Goal: Transaction & Acquisition: Book appointment/travel/reservation

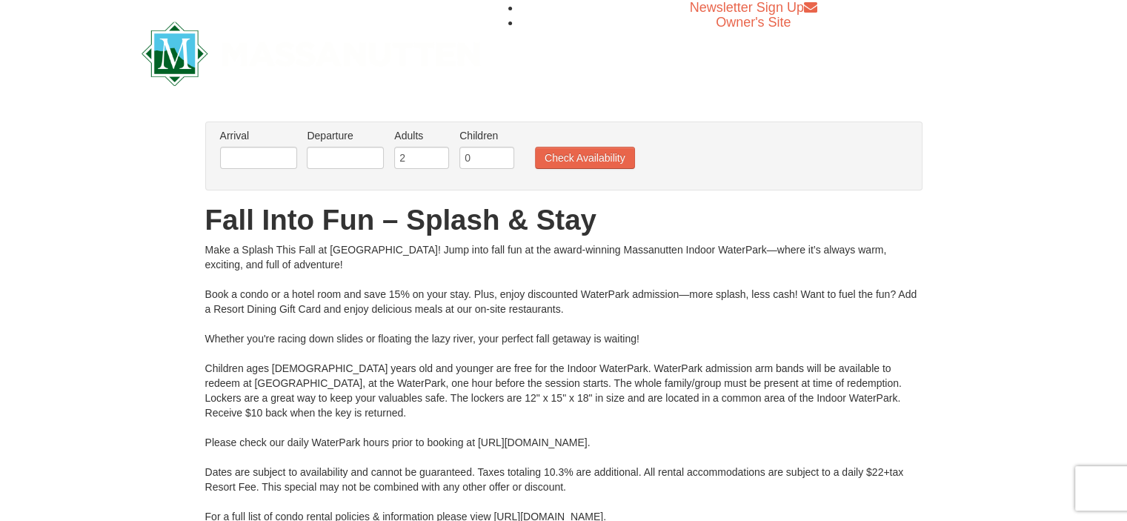
scroll to position [68, 0]
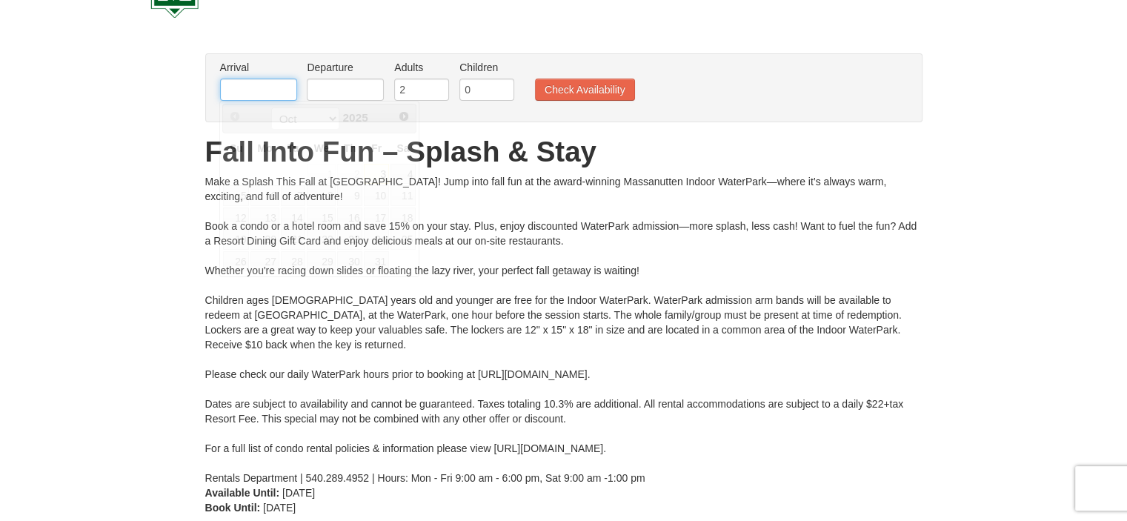
click at [287, 88] on input "text" at bounding box center [258, 90] width 77 height 22
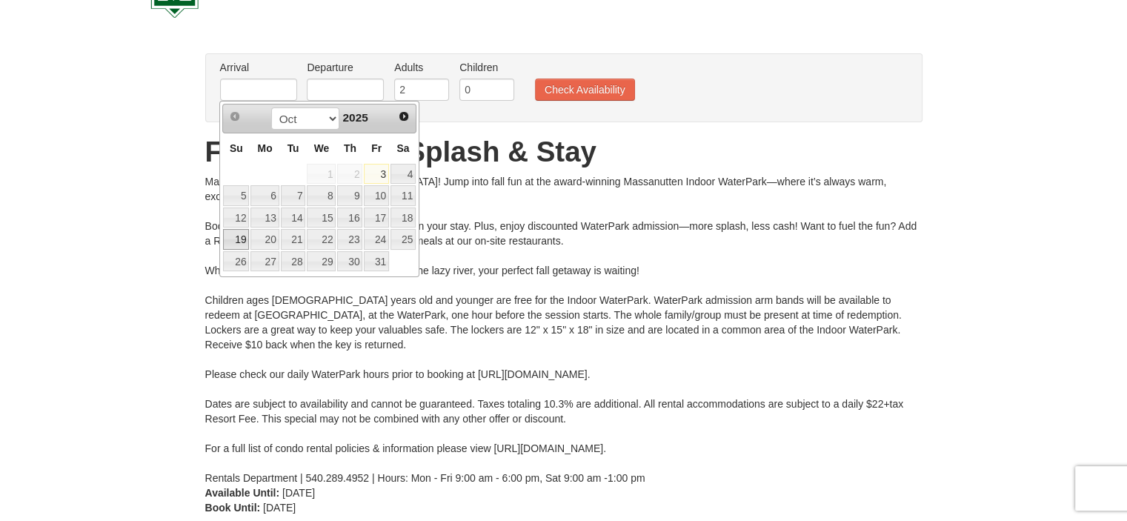
click at [243, 242] on link "19" at bounding box center [236, 239] width 26 height 21
type input "[DATE]"
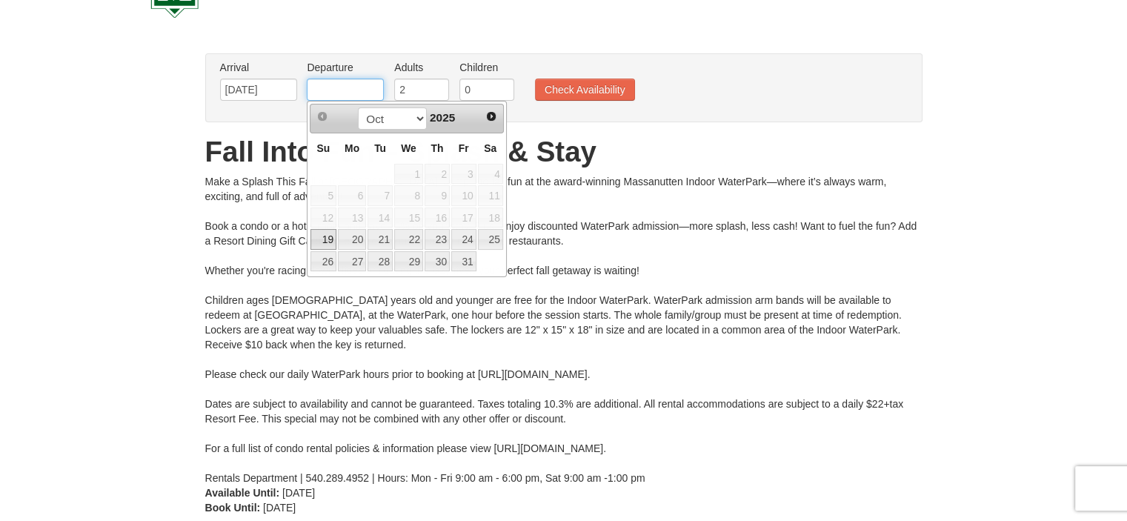
click at [350, 92] on input "text" at bounding box center [345, 90] width 77 height 22
click at [349, 234] on link "20" at bounding box center [352, 239] width 28 height 21
type input "[DATE]"
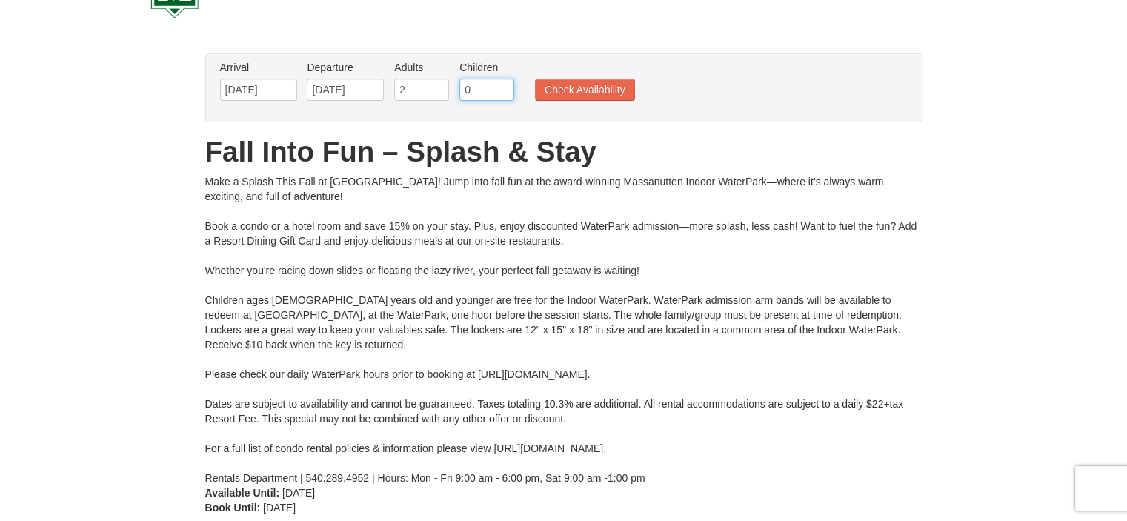
click at [485, 86] on input "0" at bounding box center [486, 90] width 55 height 22
type input "3"
click at [554, 90] on button "Check Availability" at bounding box center [585, 90] width 100 height 22
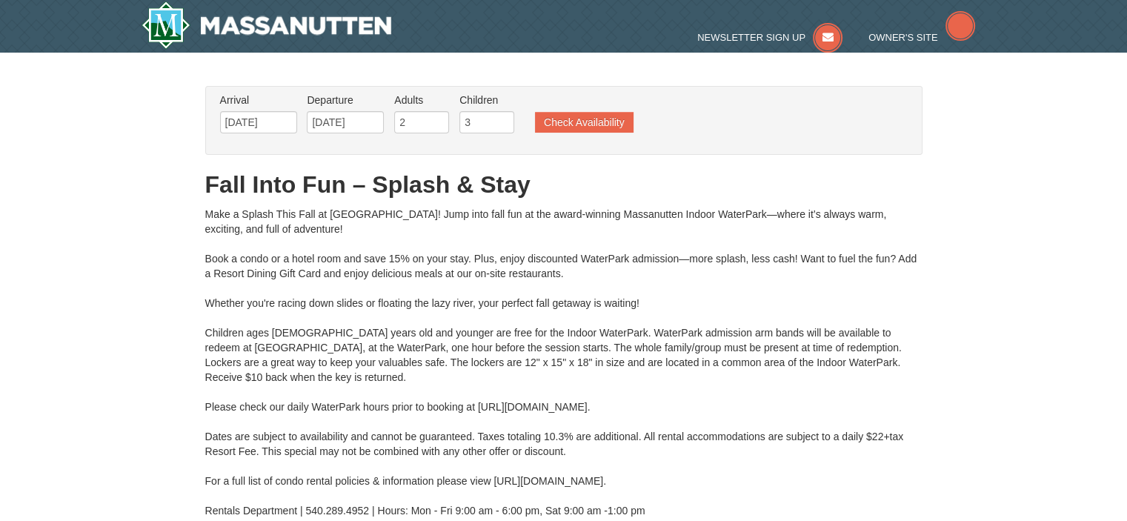
type input "[DATE]"
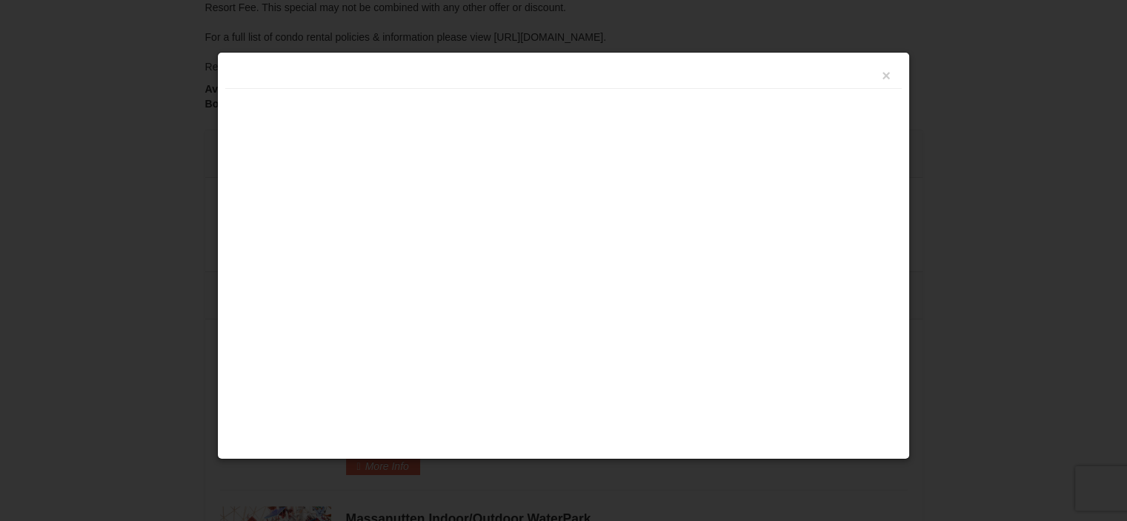
scroll to position [632, 0]
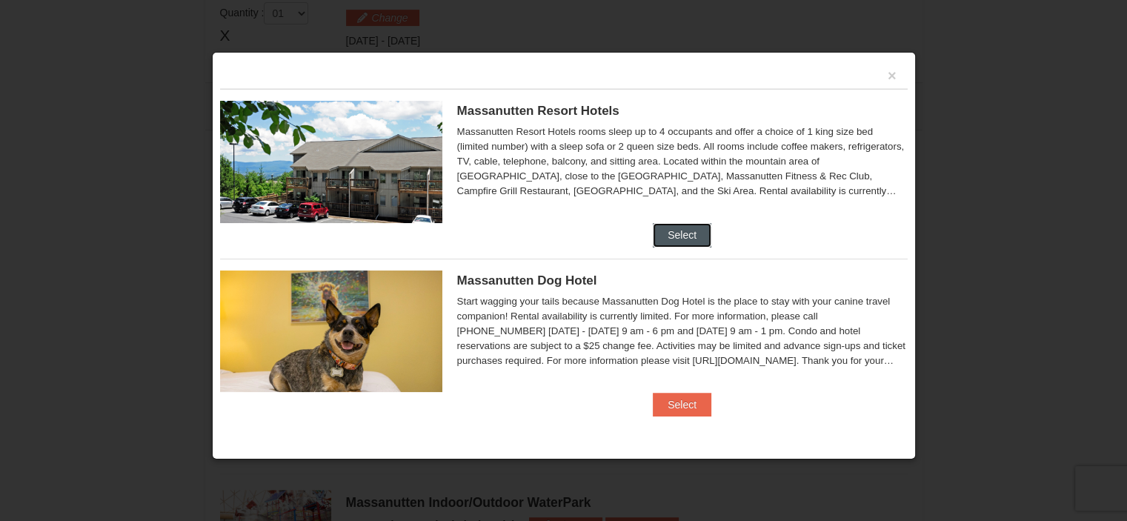
click at [694, 230] on button "Select" at bounding box center [682, 235] width 59 height 24
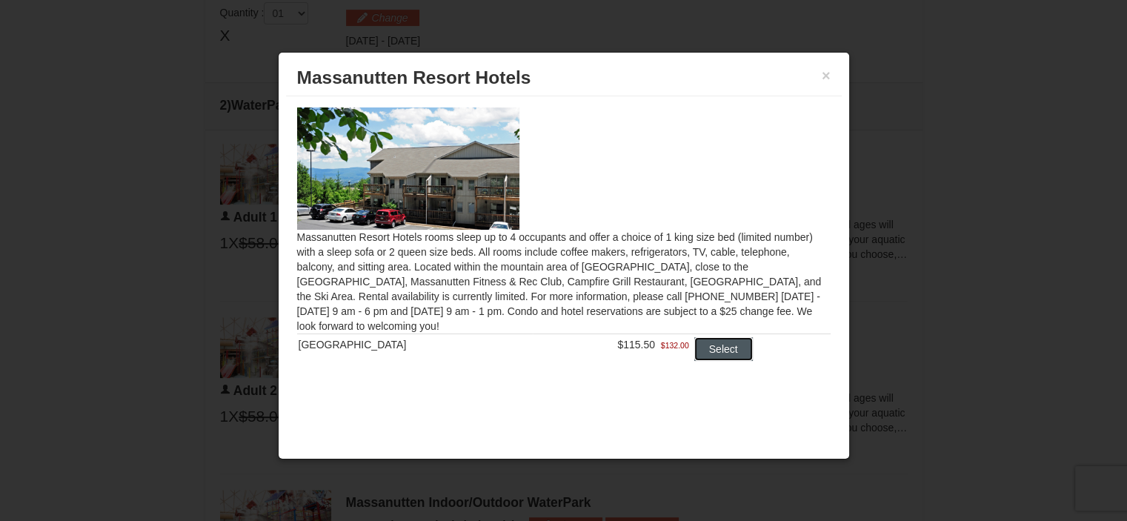
click at [700, 359] on button "Select" at bounding box center [723, 349] width 59 height 24
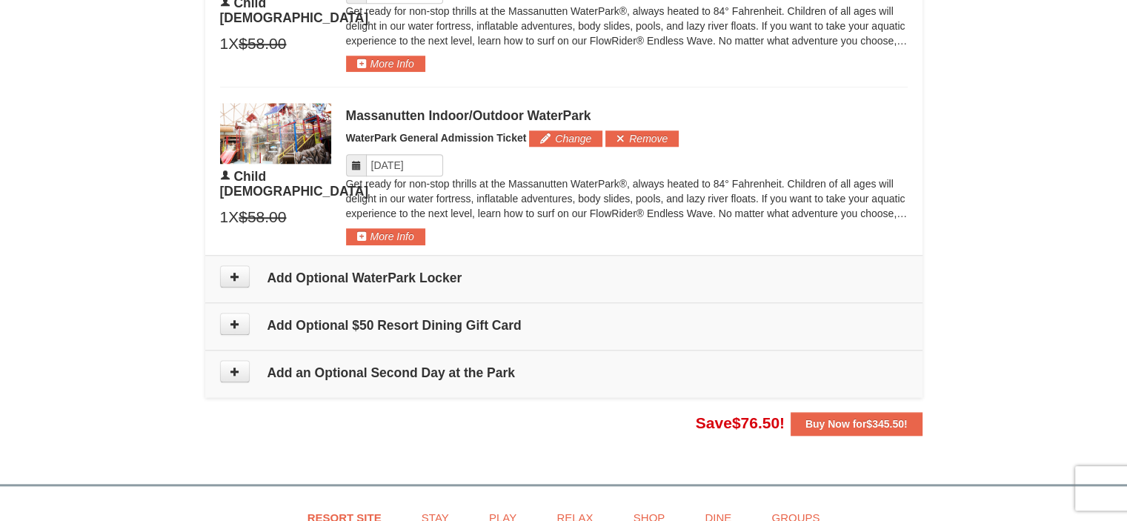
scroll to position [1428, 0]
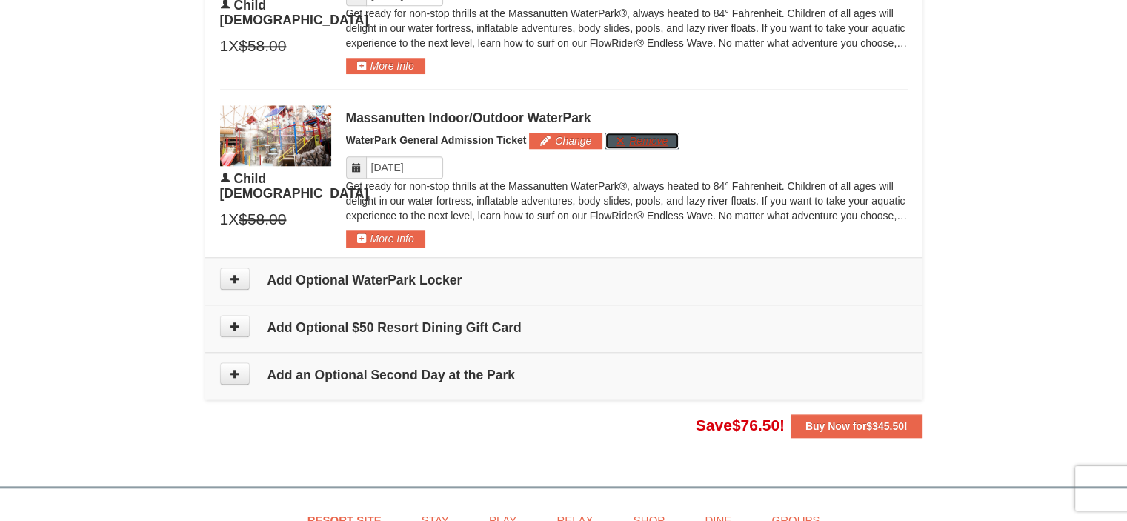
click at [648, 133] on button "Remove" at bounding box center [641, 141] width 73 height 16
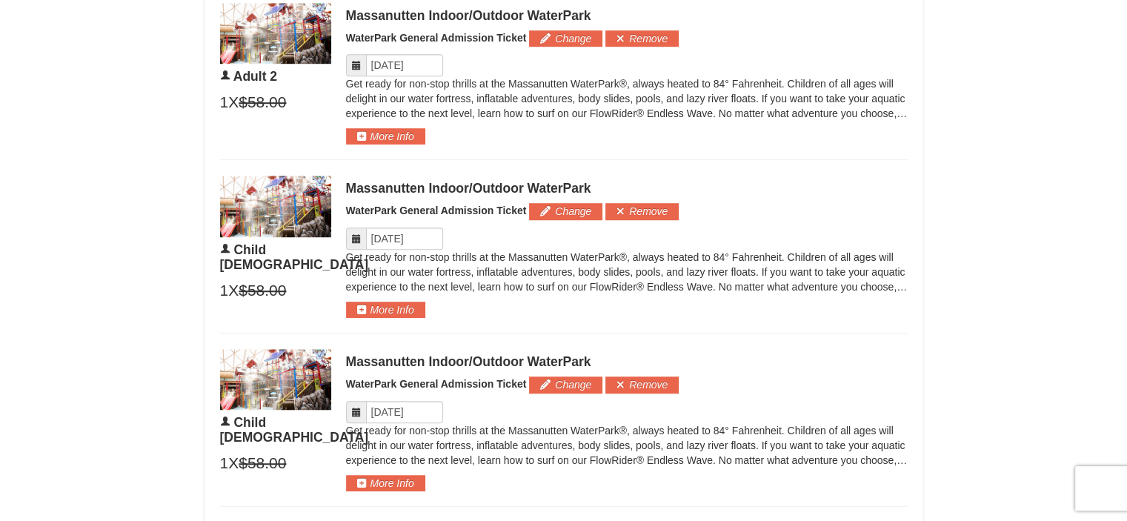
scroll to position [1008, 0]
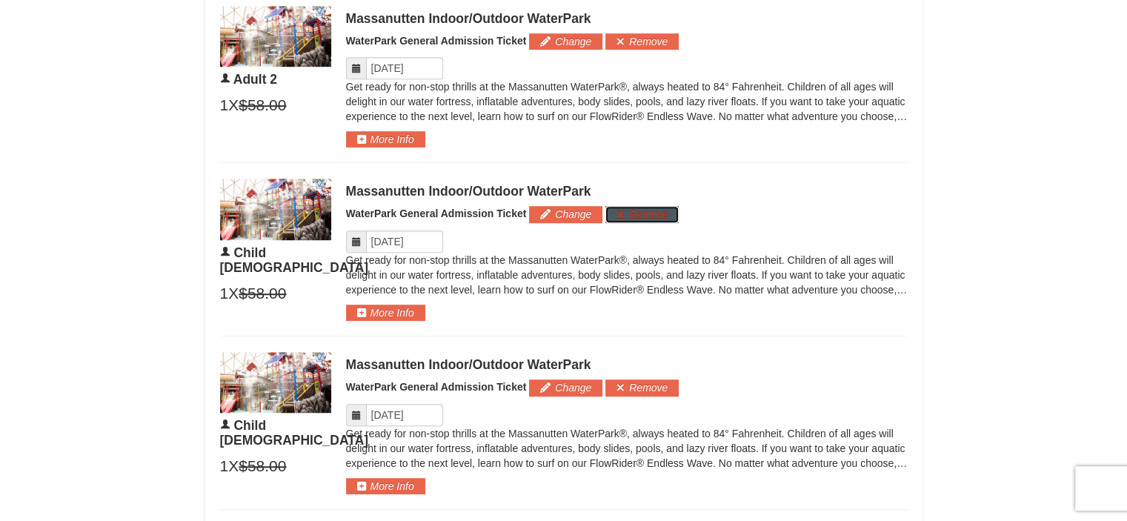
click at [636, 217] on button "Remove" at bounding box center [641, 214] width 73 height 16
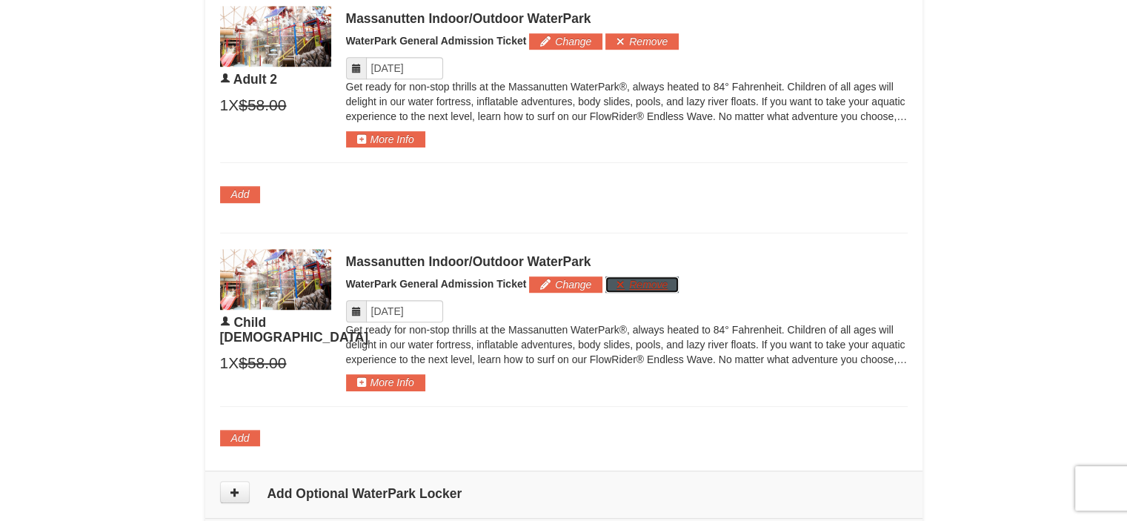
click at [634, 281] on button "Remove" at bounding box center [641, 284] width 73 height 16
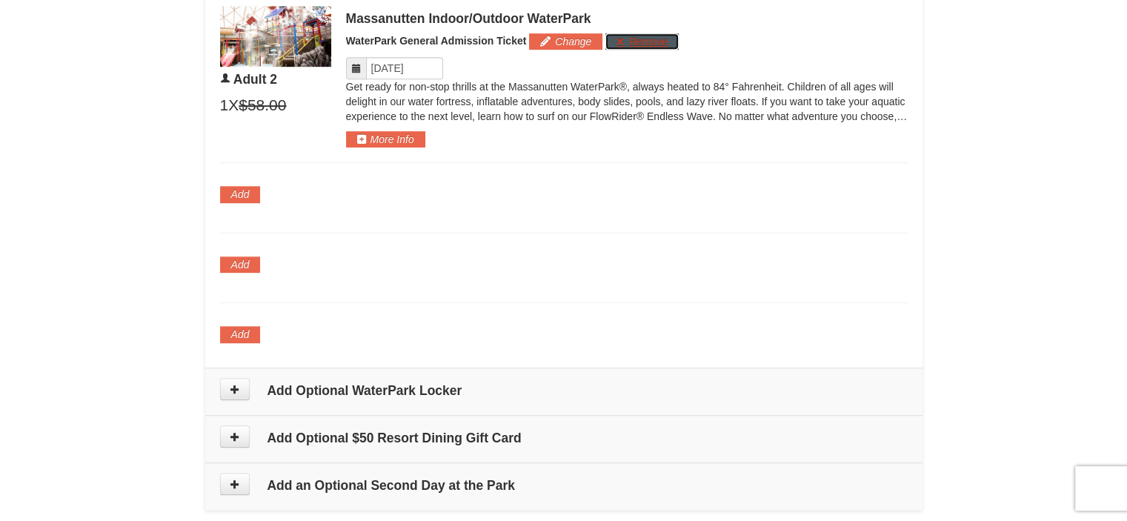
click at [634, 47] on button "Remove" at bounding box center [641, 41] width 73 height 16
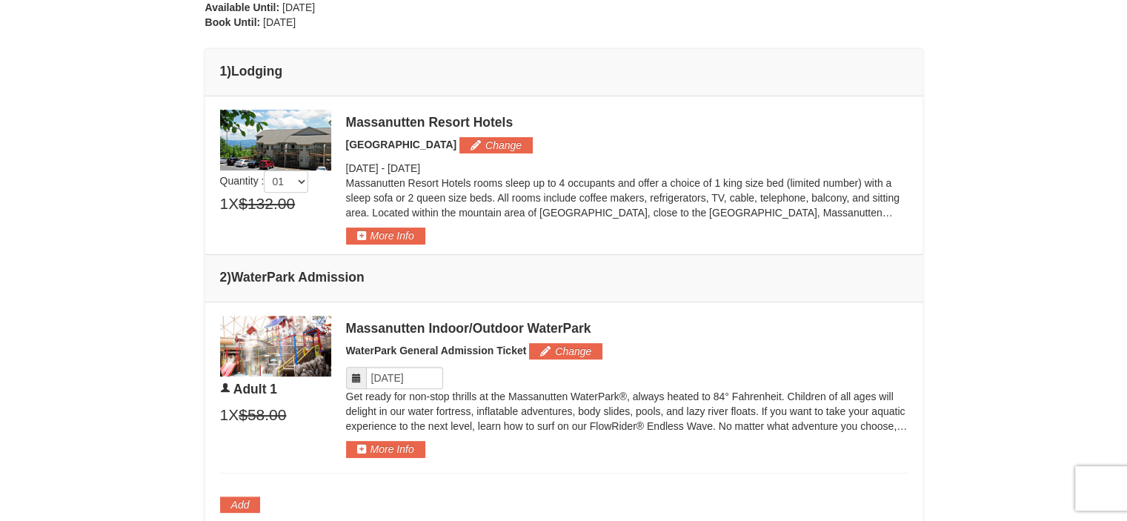
scroll to position [515, 0]
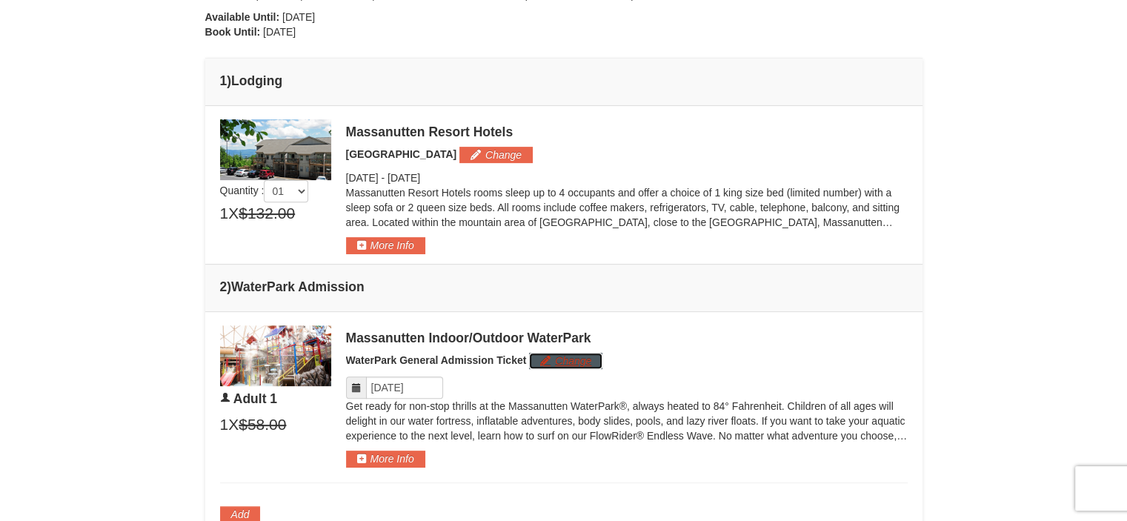
click at [557, 364] on button "Change" at bounding box center [565, 361] width 73 height 16
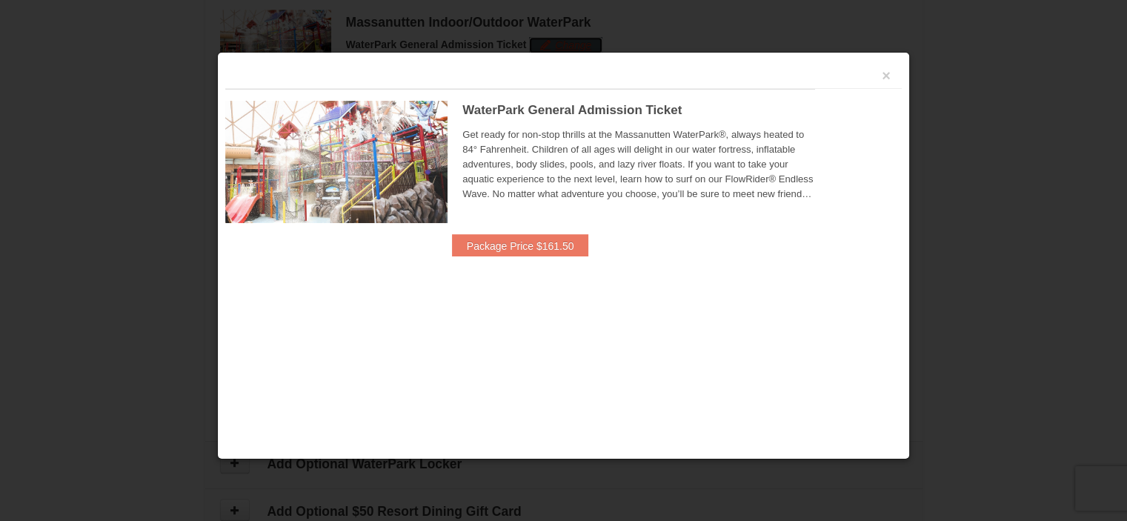
scroll to position [839, 0]
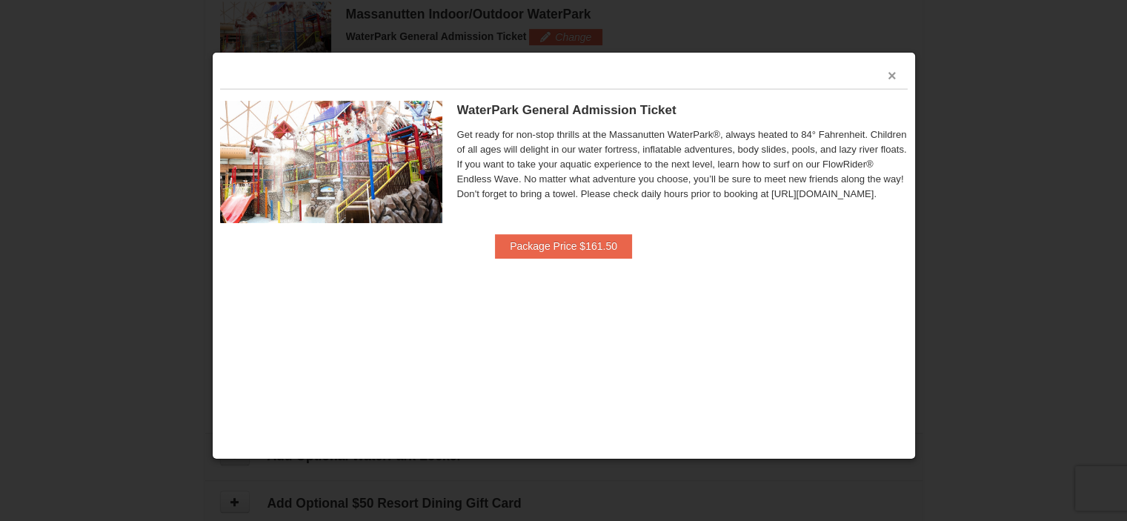
click at [894, 73] on button "×" at bounding box center [892, 75] width 9 height 15
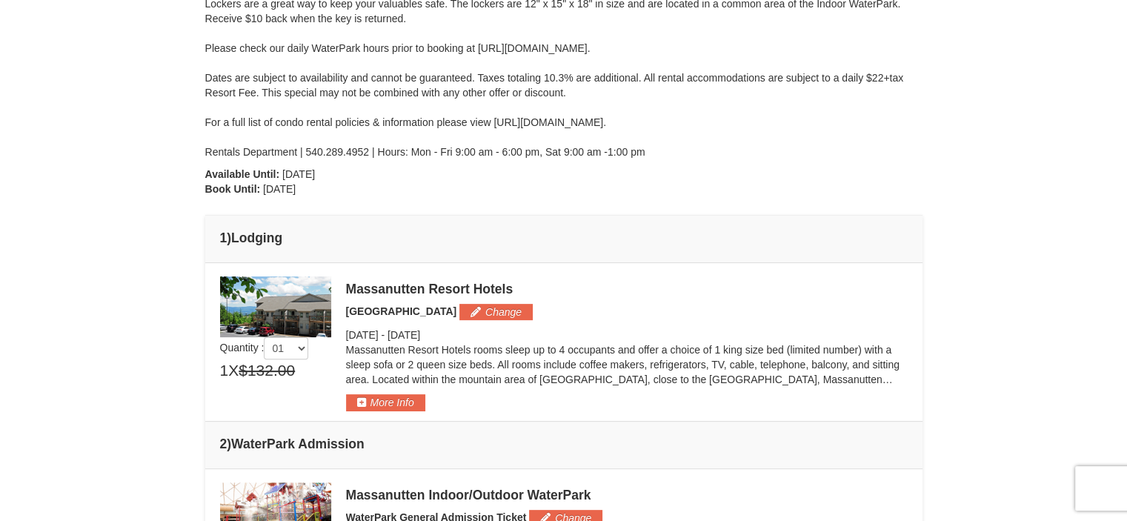
scroll to position [353, 0]
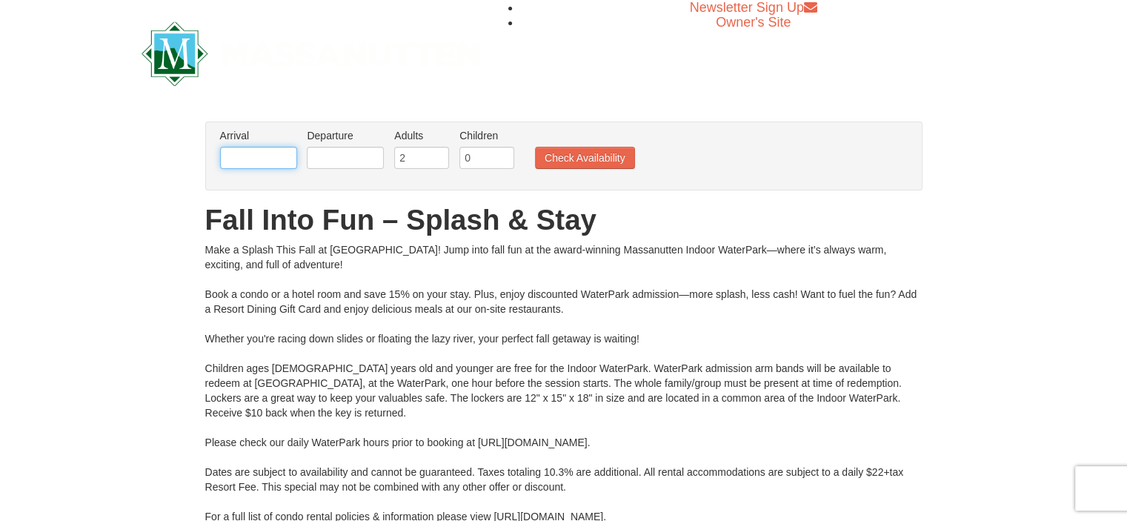
click at [247, 153] on input "text" at bounding box center [258, 158] width 77 height 22
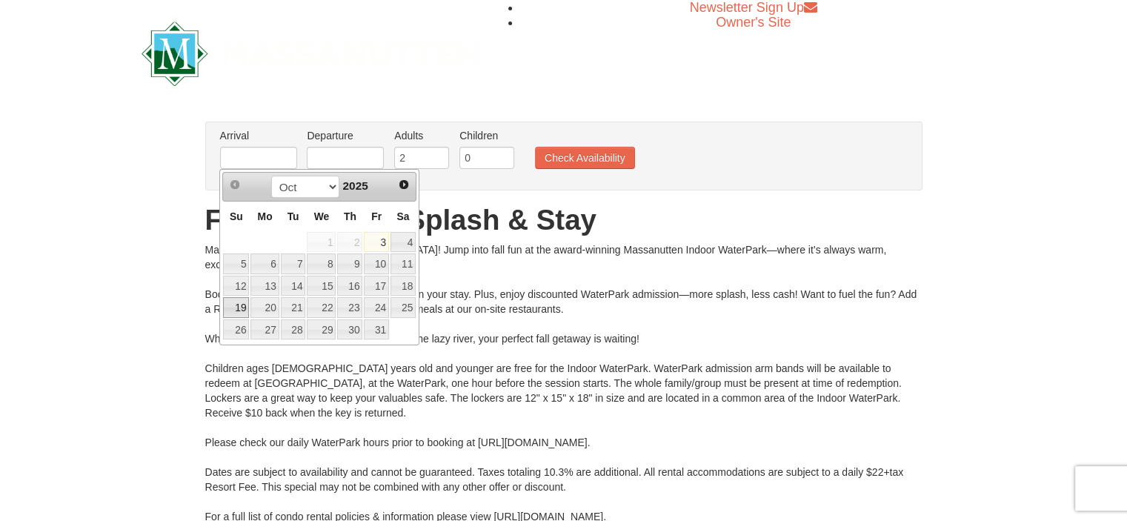
click at [244, 310] on link "19" at bounding box center [236, 307] width 26 height 21
type input "[DATE]"
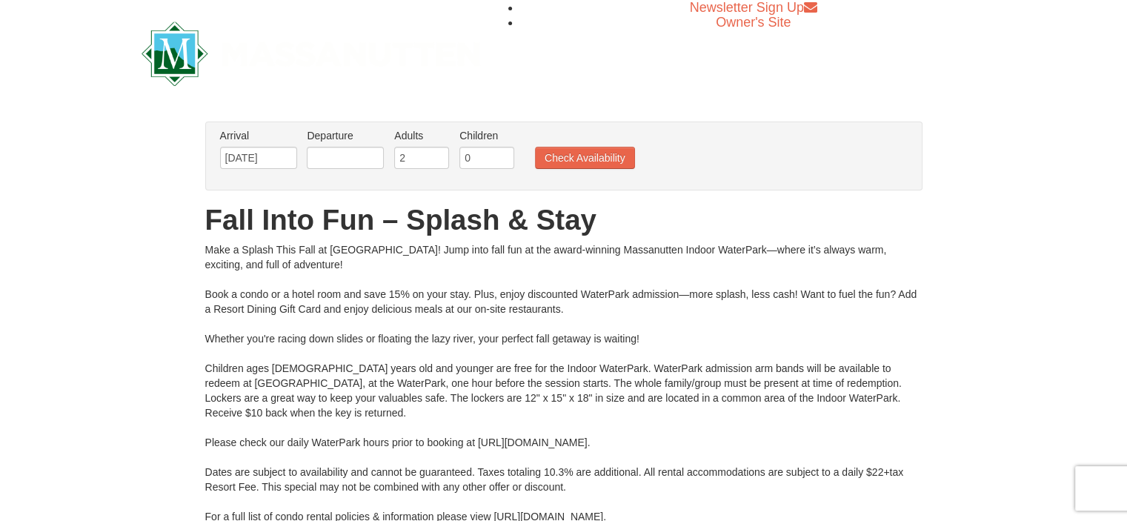
click at [373, 146] on li "Departure Please format dates MM/DD/YYYY Please format dates MM/DD/YYYY" at bounding box center [345, 152] width 84 height 48
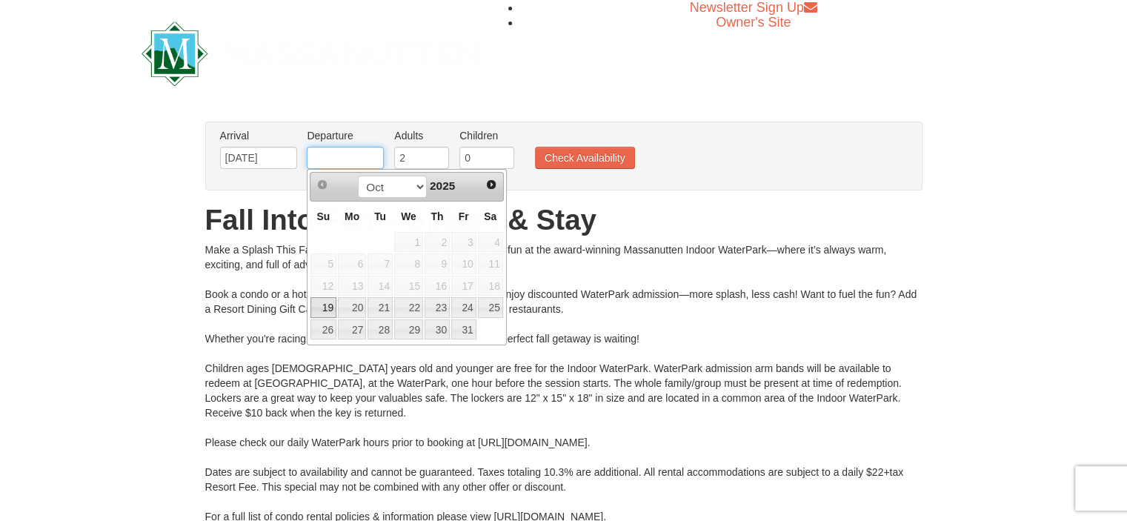
click at [373, 152] on input "text" at bounding box center [345, 158] width 77 height 22
click at [352, 307] on link "20" at bounding box center [352, 307] width 28 height 21
type input "[DATE]"
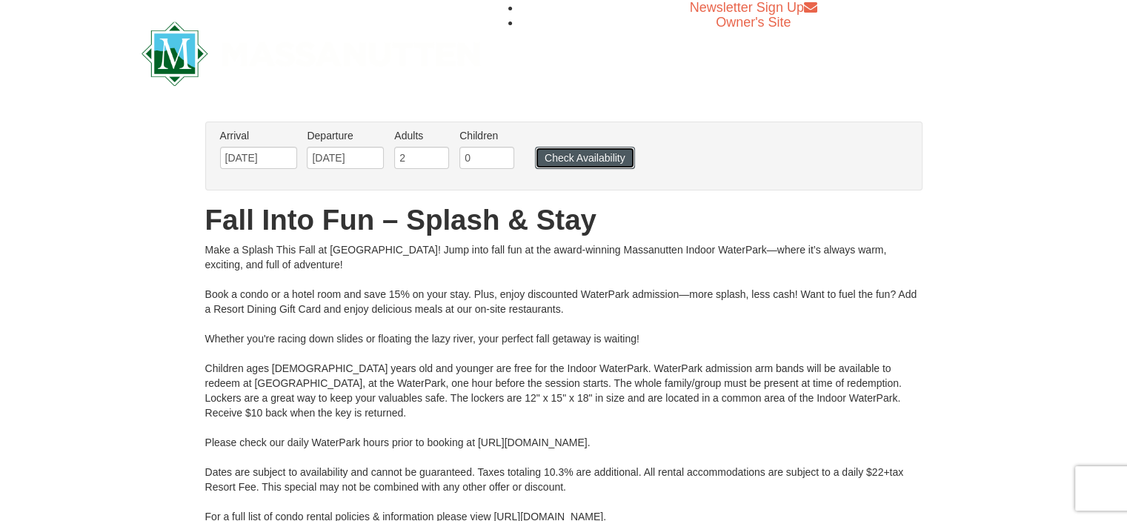
click at [600, 163] on button "Check Availability" at bounding box center [585, 158] width 100 height 22
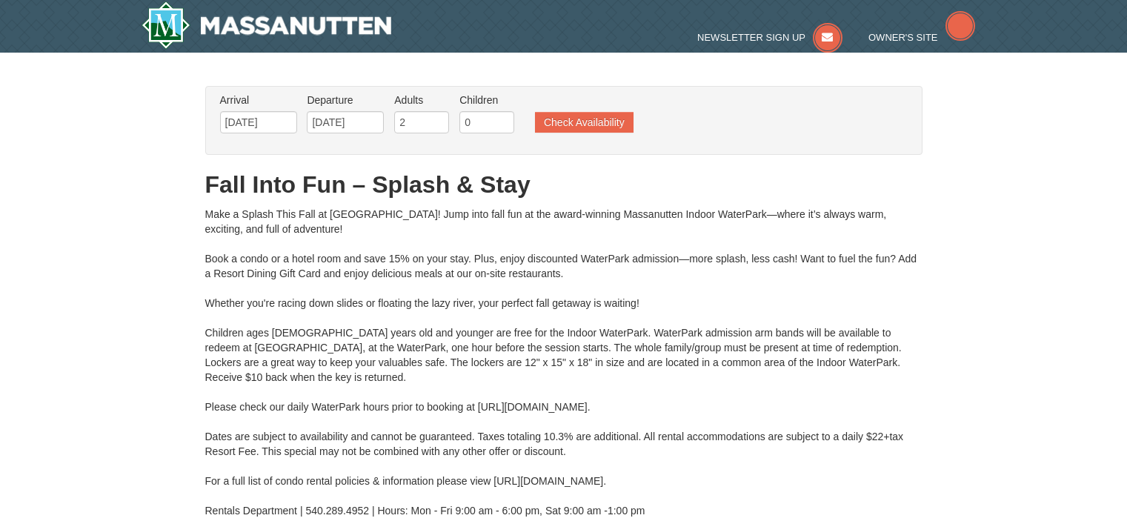
type input "[DATE]"
type input "10/19/2025"
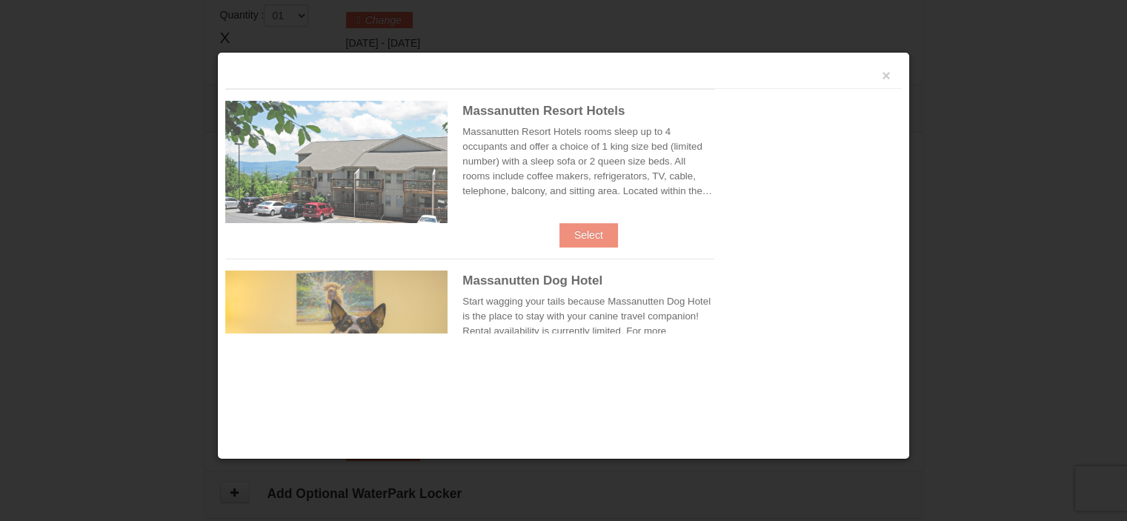
scroll to position [629, 0]
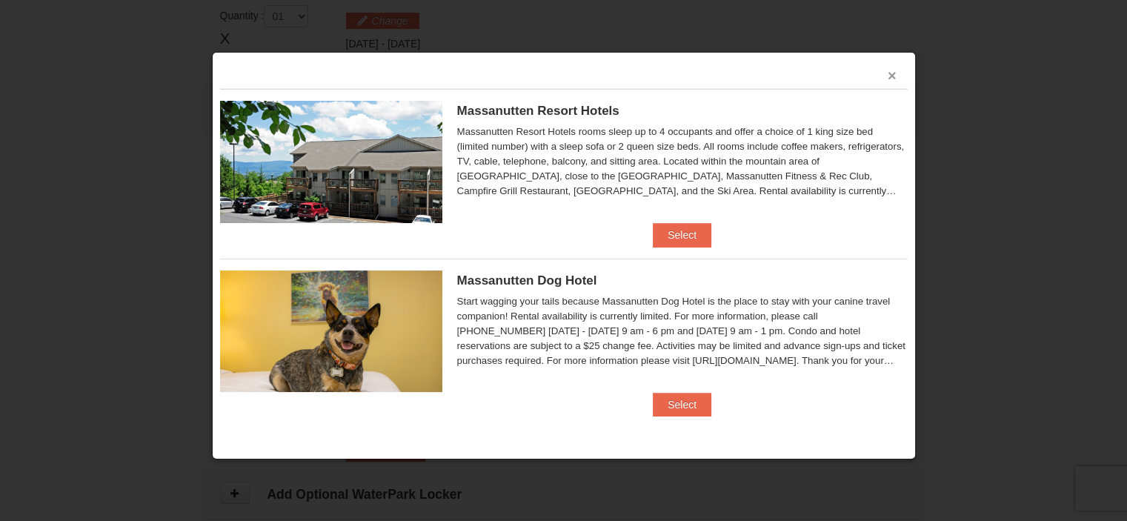
click at [894, 72] on button "×" at bounding box center [892, 75] width 9 height 15
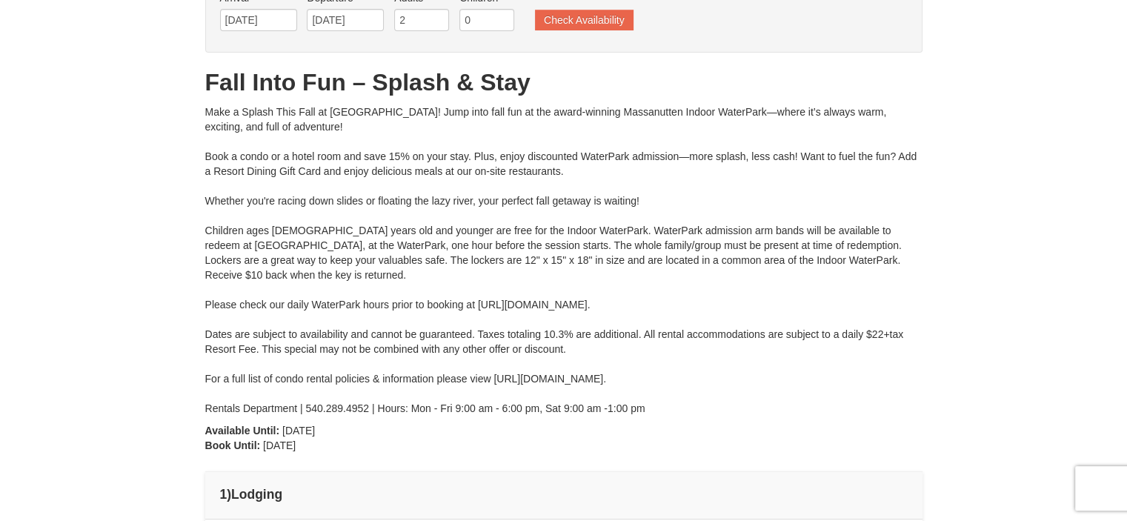
scroll to position [99, 0]
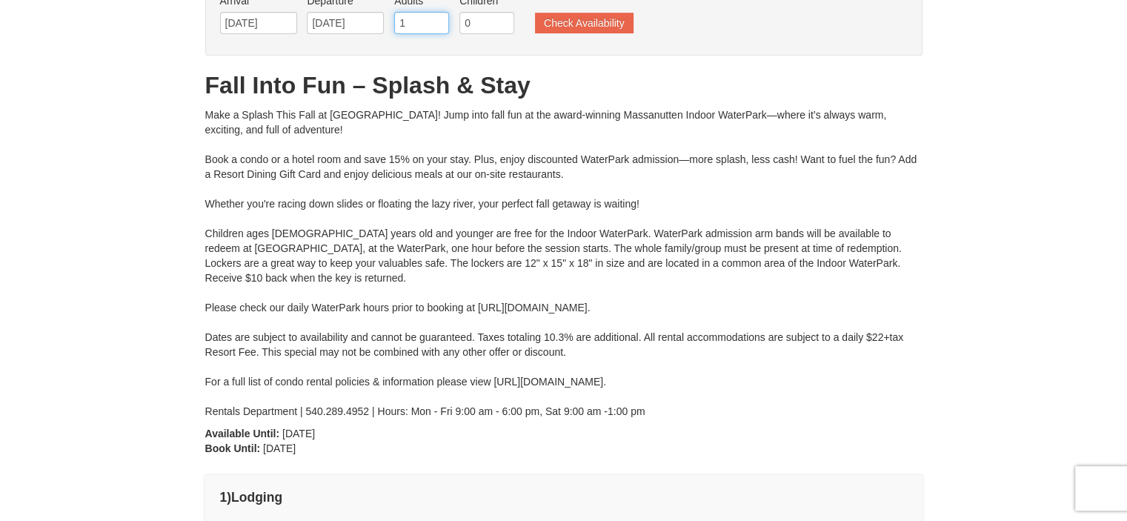
click at [433, 23] on input "1" at bounding box center [421, 23] width 55 height 22
type input "2"
click at [438, 15] on input "2" at bounding box center [421, 23] width 55 height 22
click at [486, 28] on input "0" at bounding box center [486, 23] width 55 height 22
click at [502, 17] on input "1" at bounding box center [486, 23] width 55 height 22
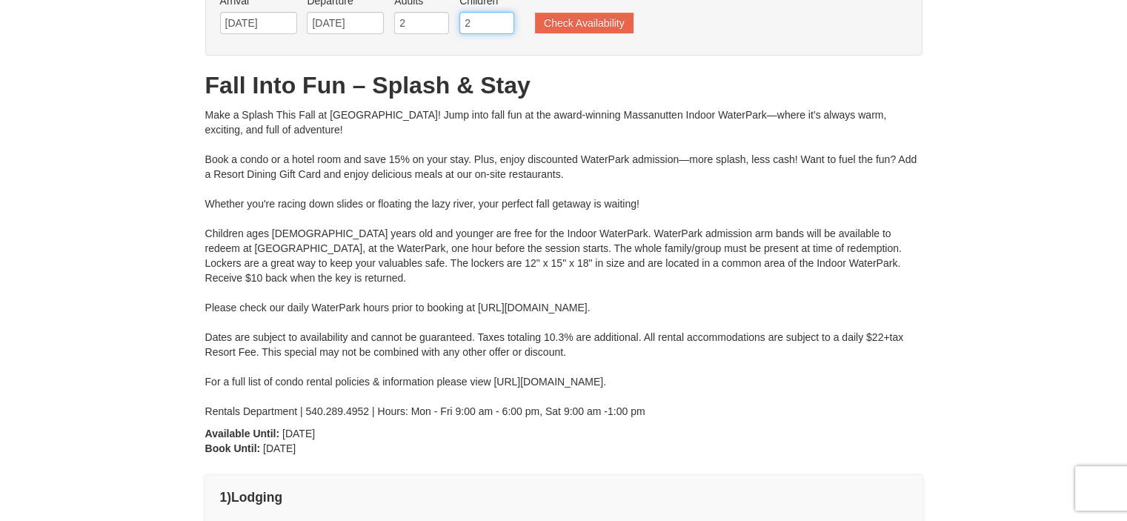
click at [502, 17] on input "2" at bounding box center [486, 23] width 55 height 22
type input "3"
click at [502, 17] on input "3" at bounding box center [486, 23] width 55 height 22
click at [545, 19] on button "Check Availability" at bounding box center [584, 23] width 99 height 21
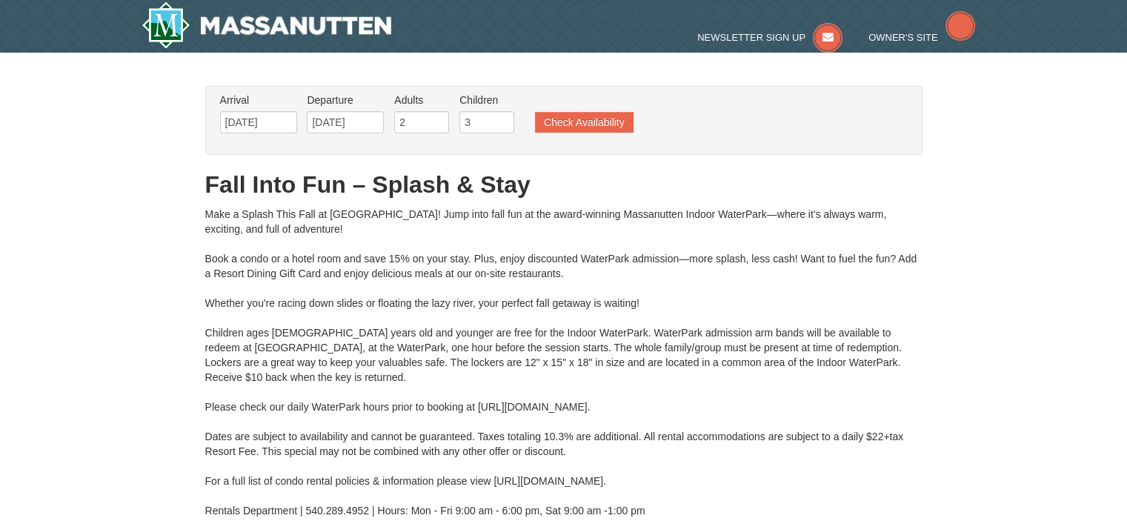
type input "10/19/2025"
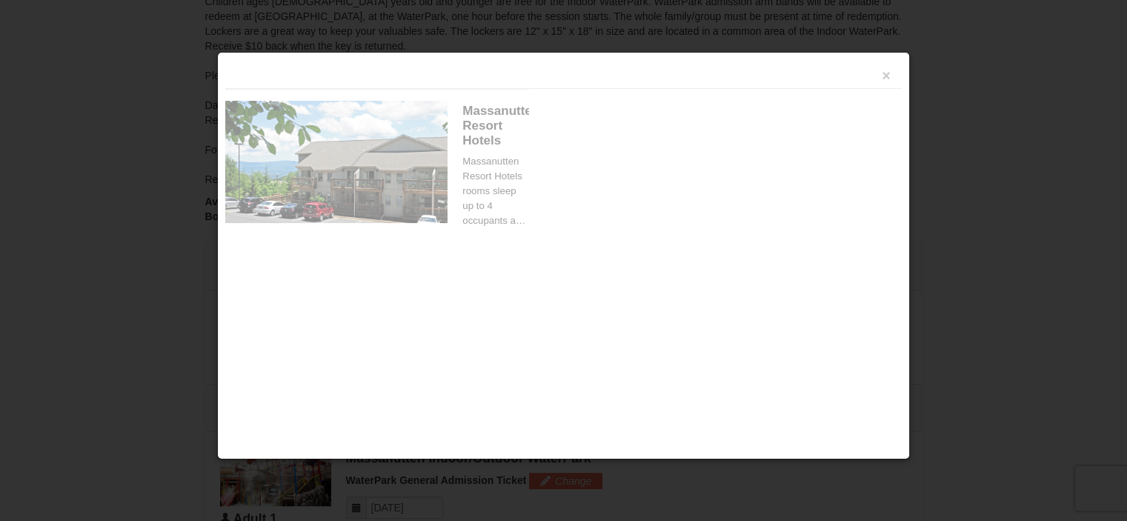
scroll to position [631, 0]
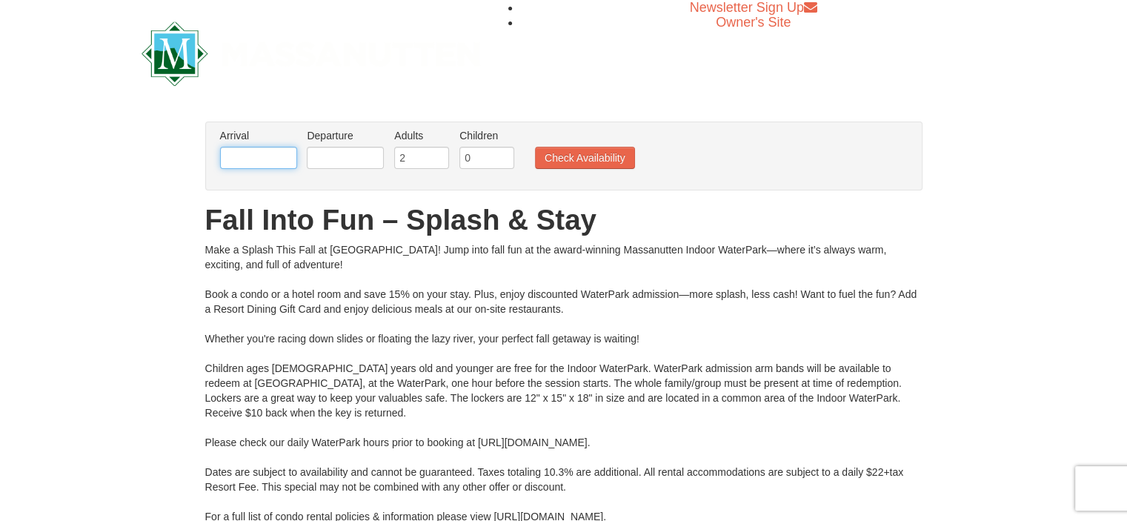
click at [290, 156] on input "text" at bounding box center [258, 158] width 77 height 22
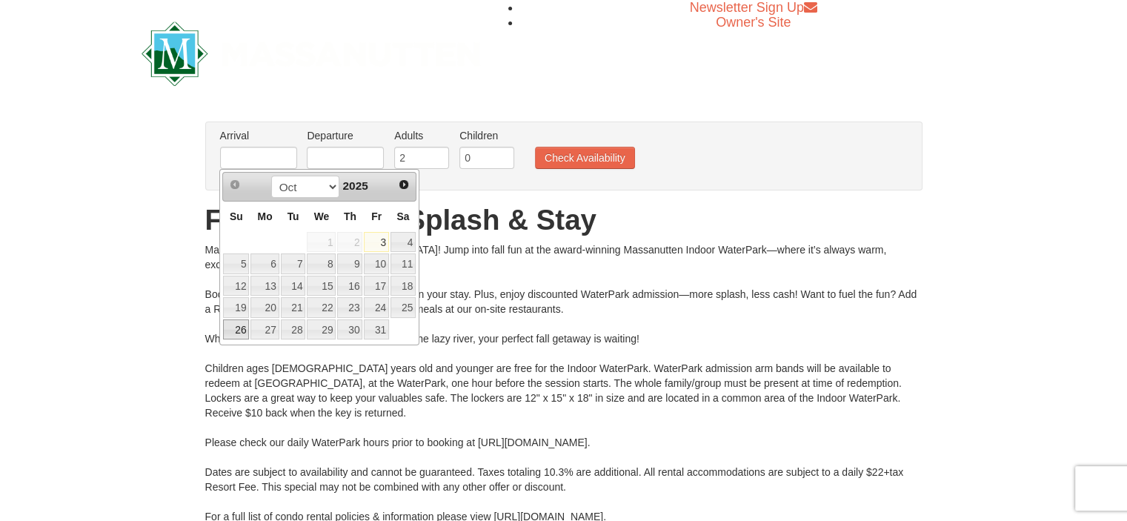
click at [237, 324] on link "26" at bounding box center [236, 329] width 26 height 21
type input "[DATE]"
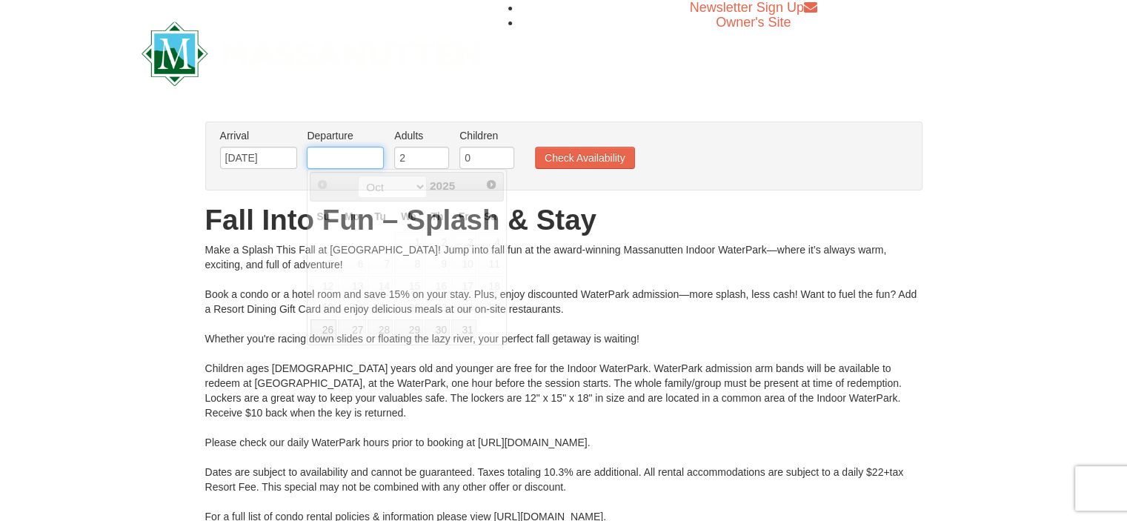
click at [331, 162] on input "text" at bounding box center [345, 158] width 77 height 22
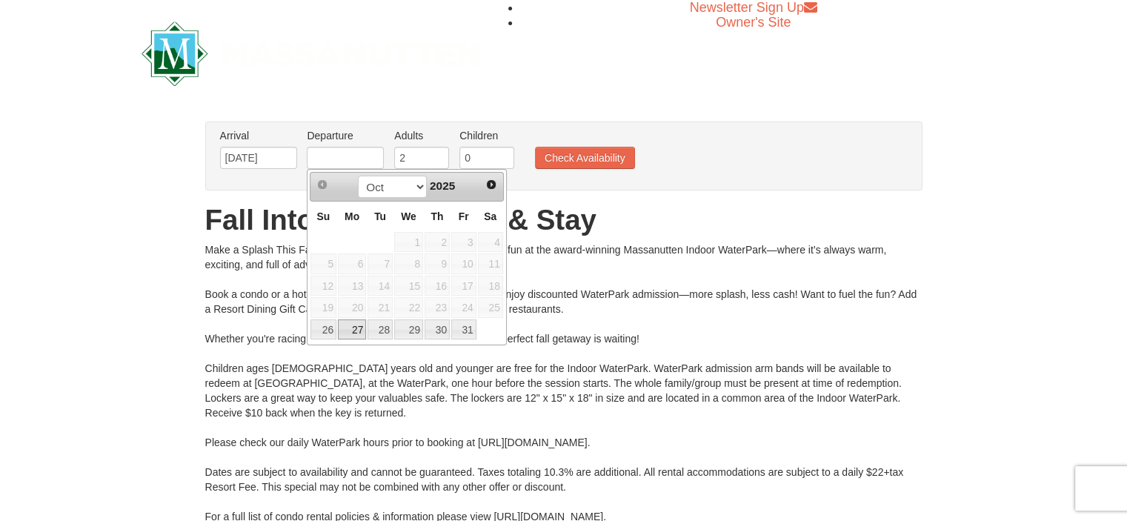
click at [350, 336] on link "27" at bounding box center [352, 329] width 28 height 21
type input "[DATE]"
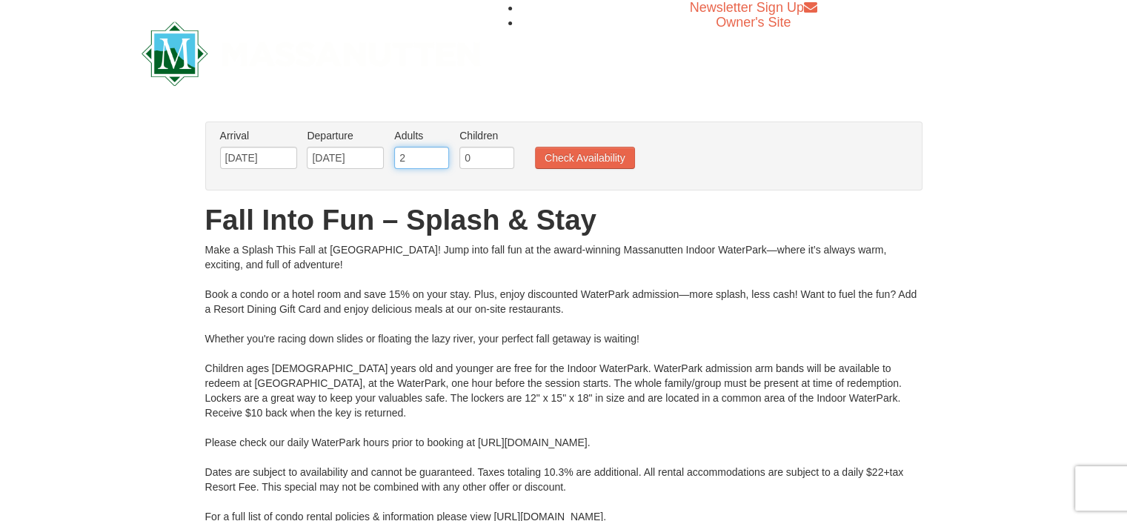
click at [430, 161] on input "2" at bounding box center [421, 158] width 55 height 22
type input "3"
click at [439, 155] on input "3" at bounding box center [421, 158] width 55 height 22
click at [556, 155] on button "Check Availability" at bounding box center [585, 158] width 100 height 22
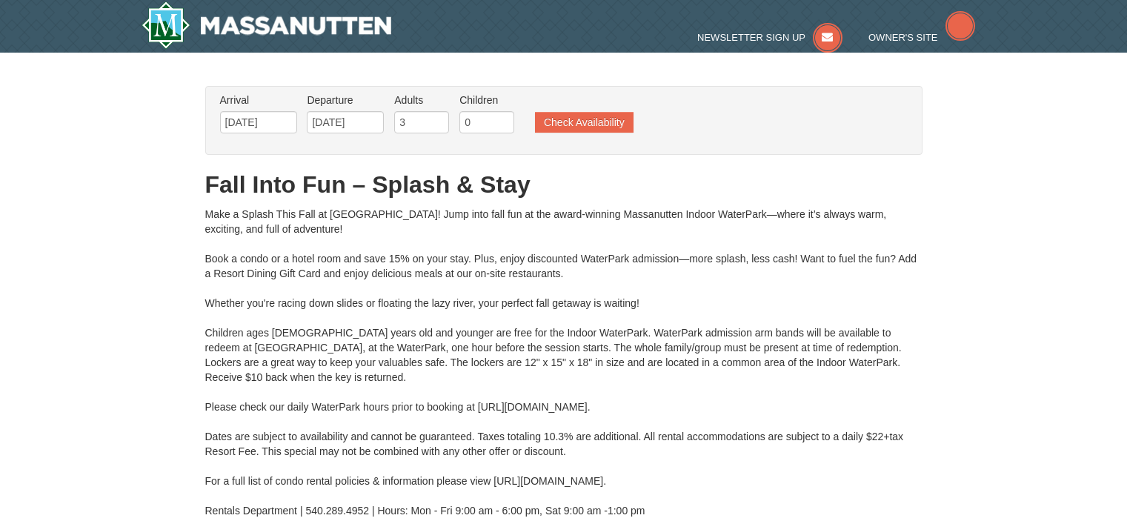
type input "[DATE]"
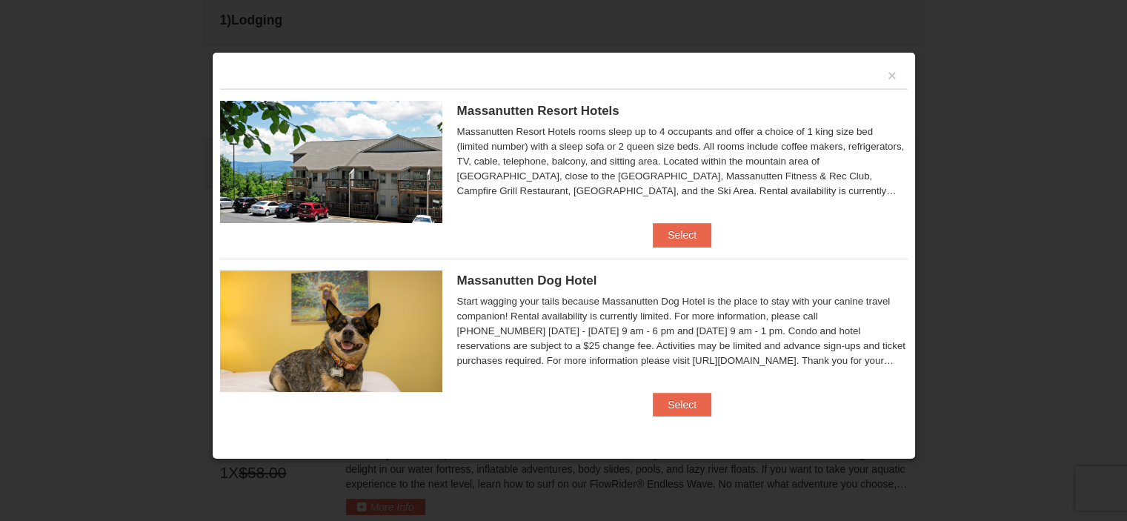
scroll to position [631, 0]
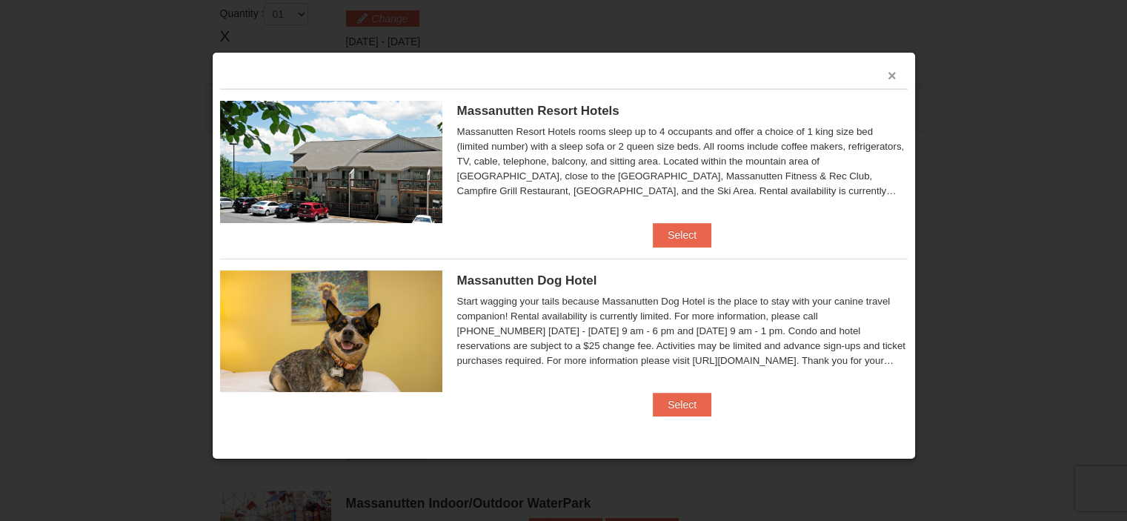
click at [888, 76] on button "×" at bounding box center [892, 75] width 9 height 15
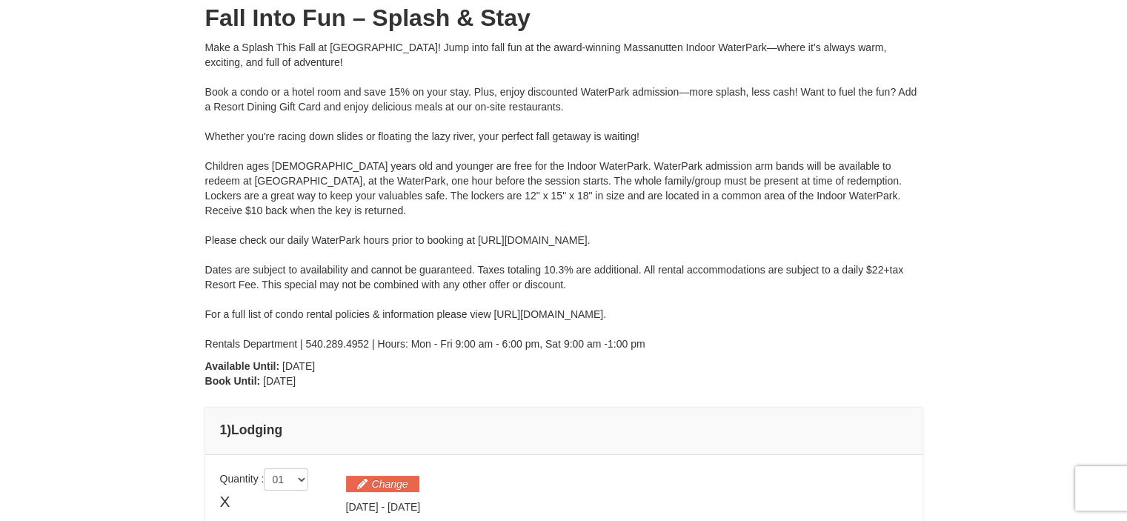
scroll to position [0, 0]
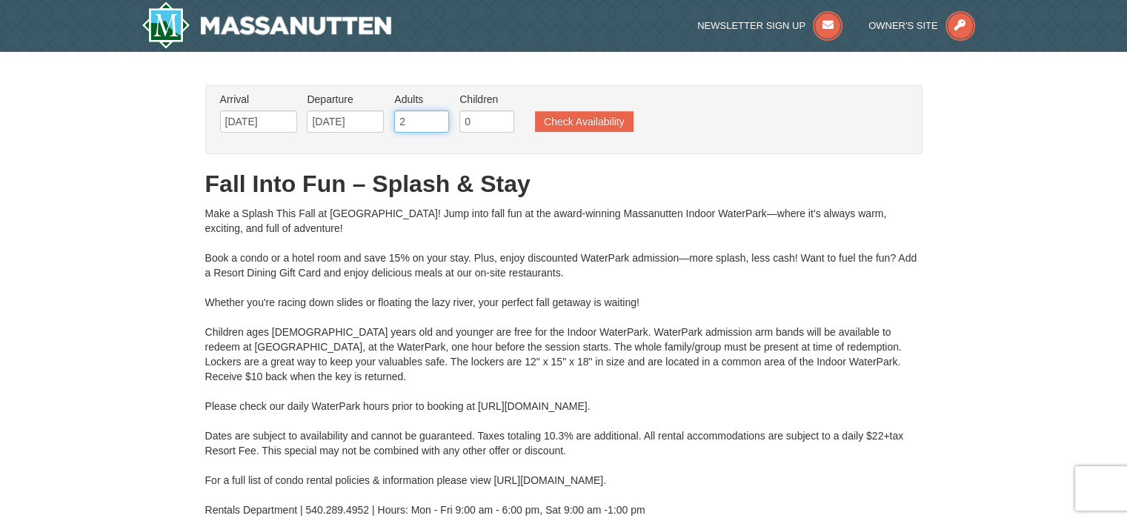
type input "2"
click at [438, 124] on input "2" at bounding box center [421, 121] width 55 height 22
click at [465, 122] on input "0" at bounding box center [486, 121] width 55 height 22
click at [502, 115] on input "0" at bounding box center [486, 121] width 55 height 22
click at [502, 115] on input "2" at bounding box center [486, 121] width 55 height 22
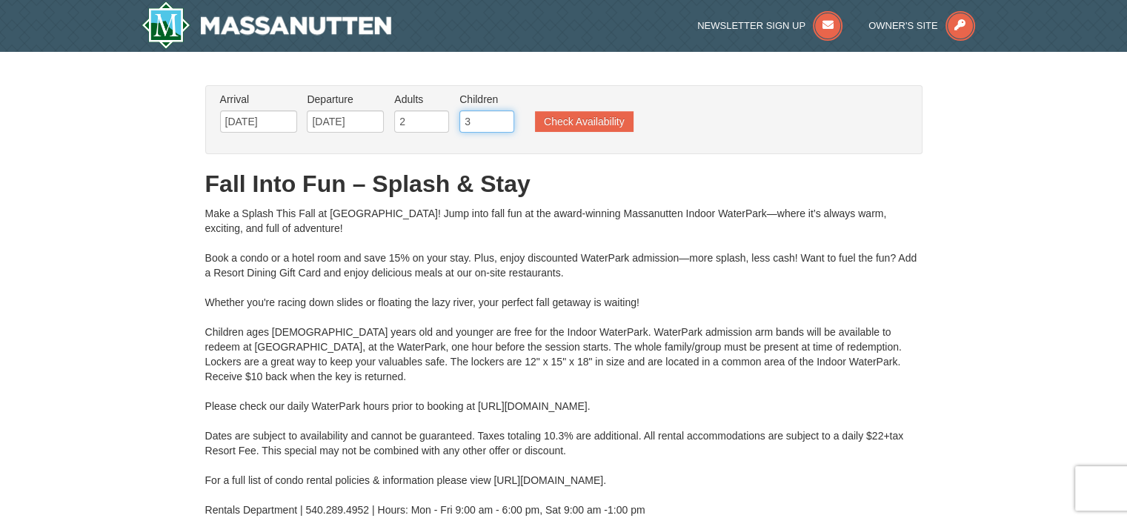
type input "3"
click at [502, 115] on input "3" at bounding box center [486, 121] width 55 height 22
click at [563, 121] on button "Check Availability" at bounding box center [584, 121] width 99 height 21
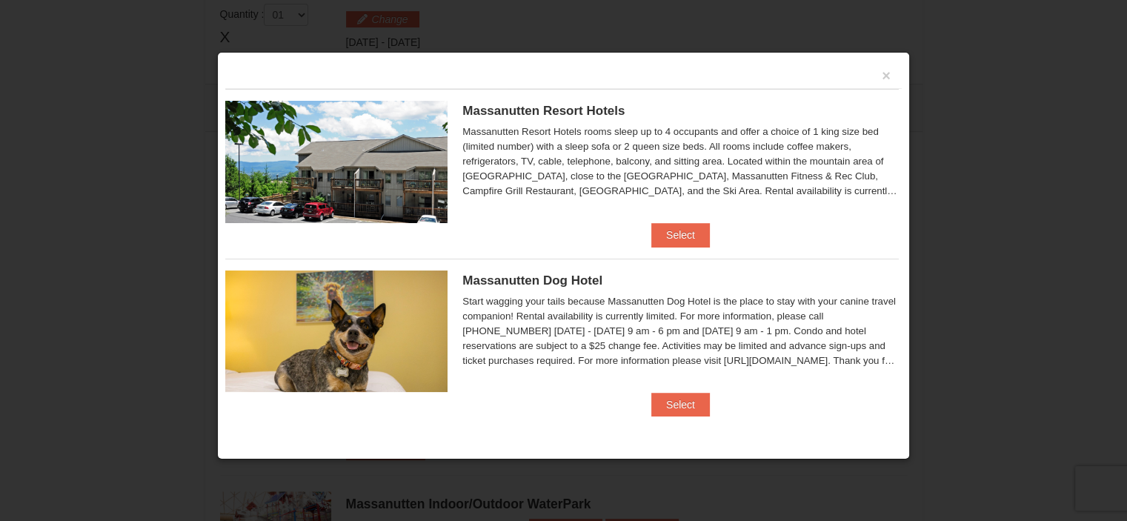
scroll to position [629, 0]
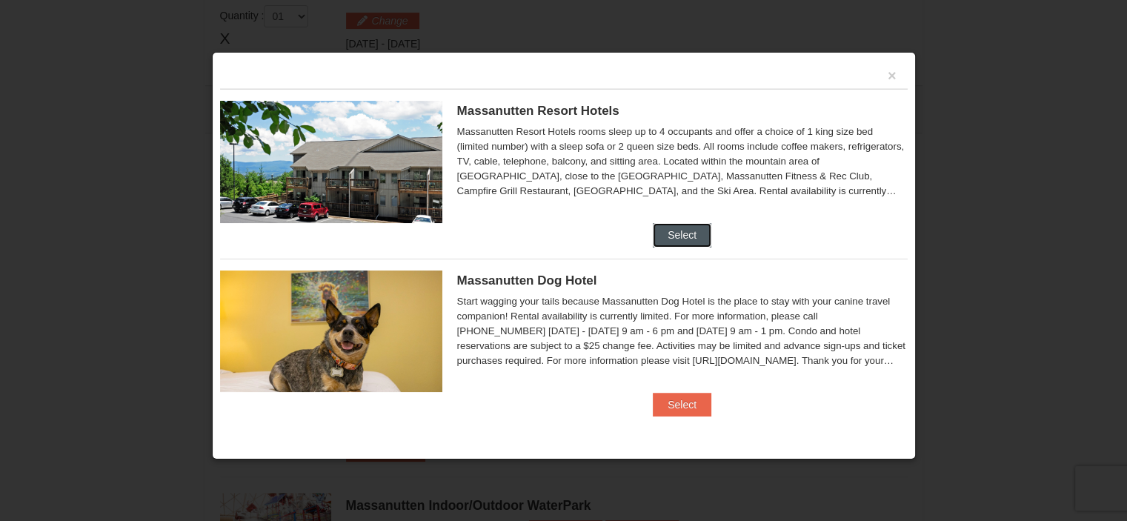
click at [664, 233] on button "Select" at bounding box center [682, 235] width 59 height 24
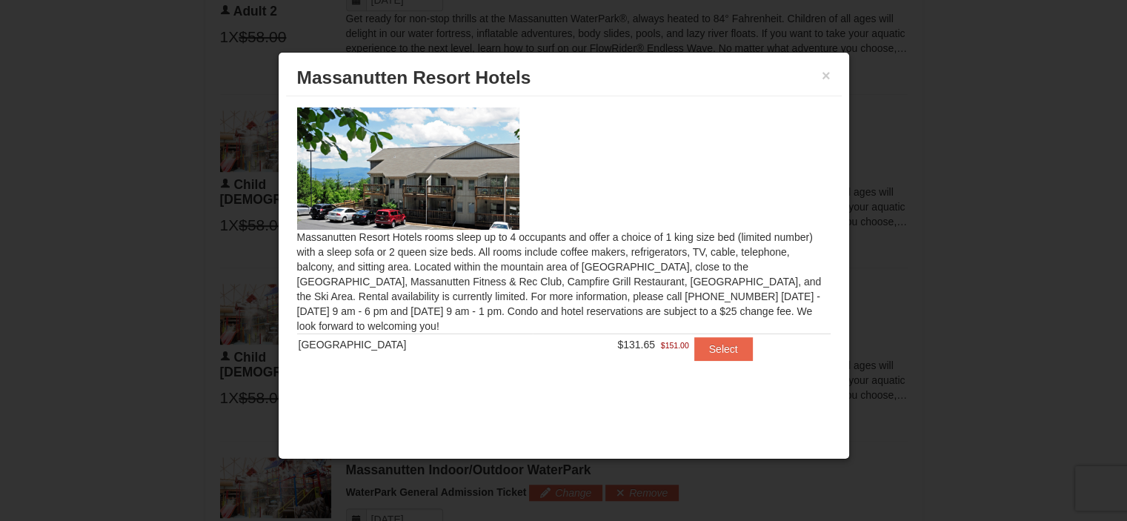
scroll to position [1014, 0]
click at [702, 355] on button "Select" at bounding box center [723, 349] width 59 height 24
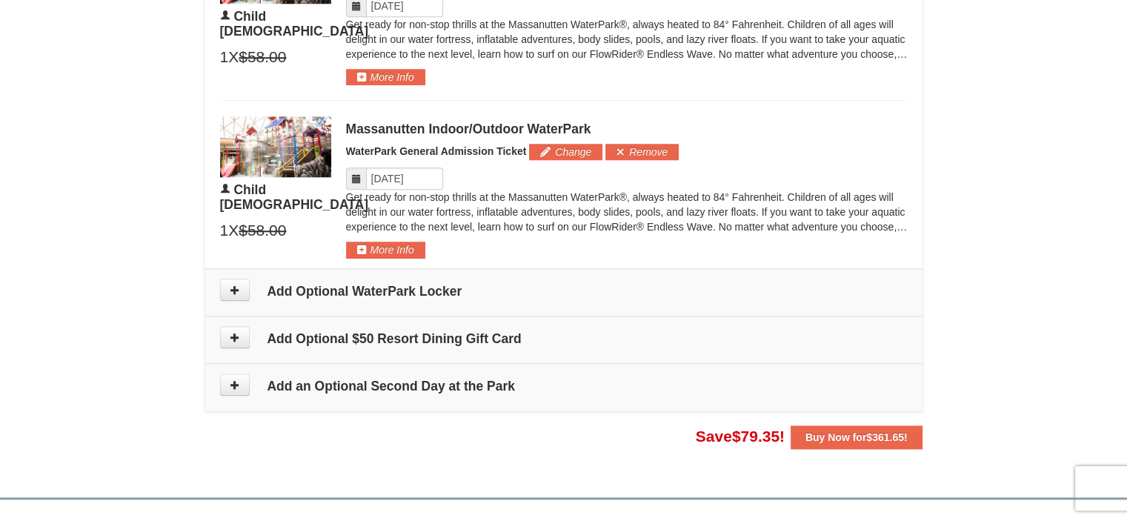
scroll to position [1419, 0]
